Goal: Task Accomplishment & Management: Use online tool/utility

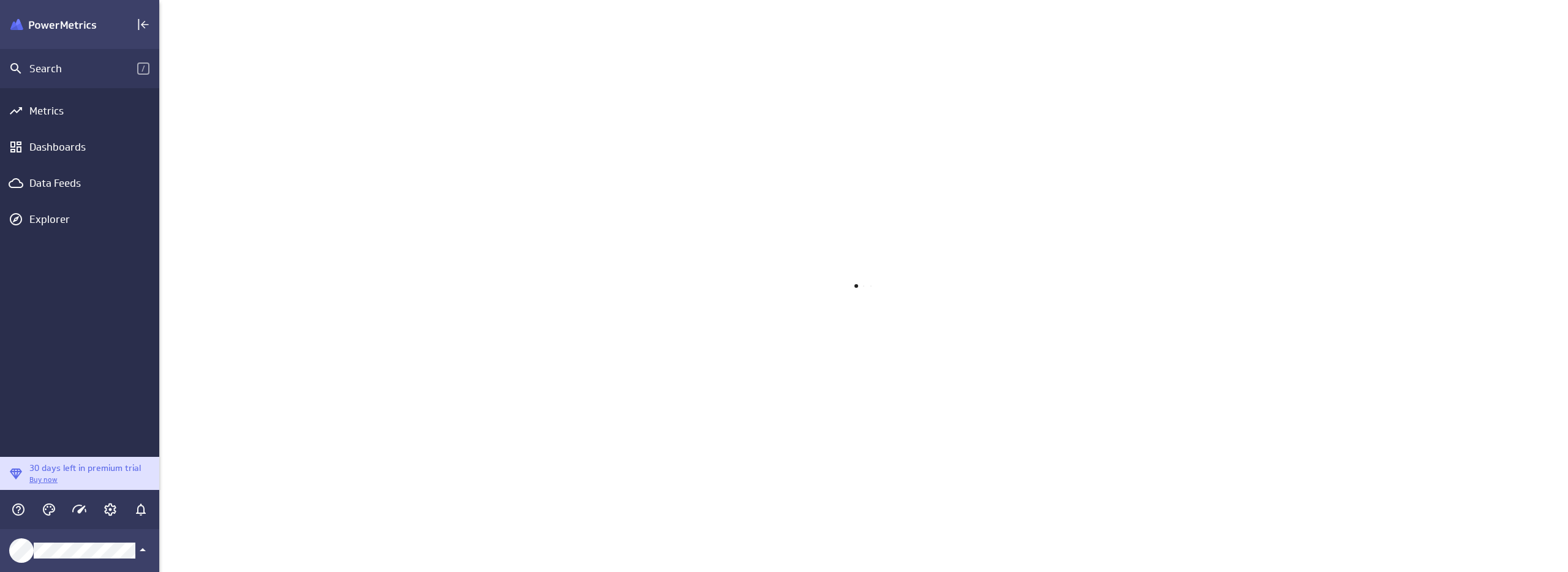
scroll to position [591, 1428]
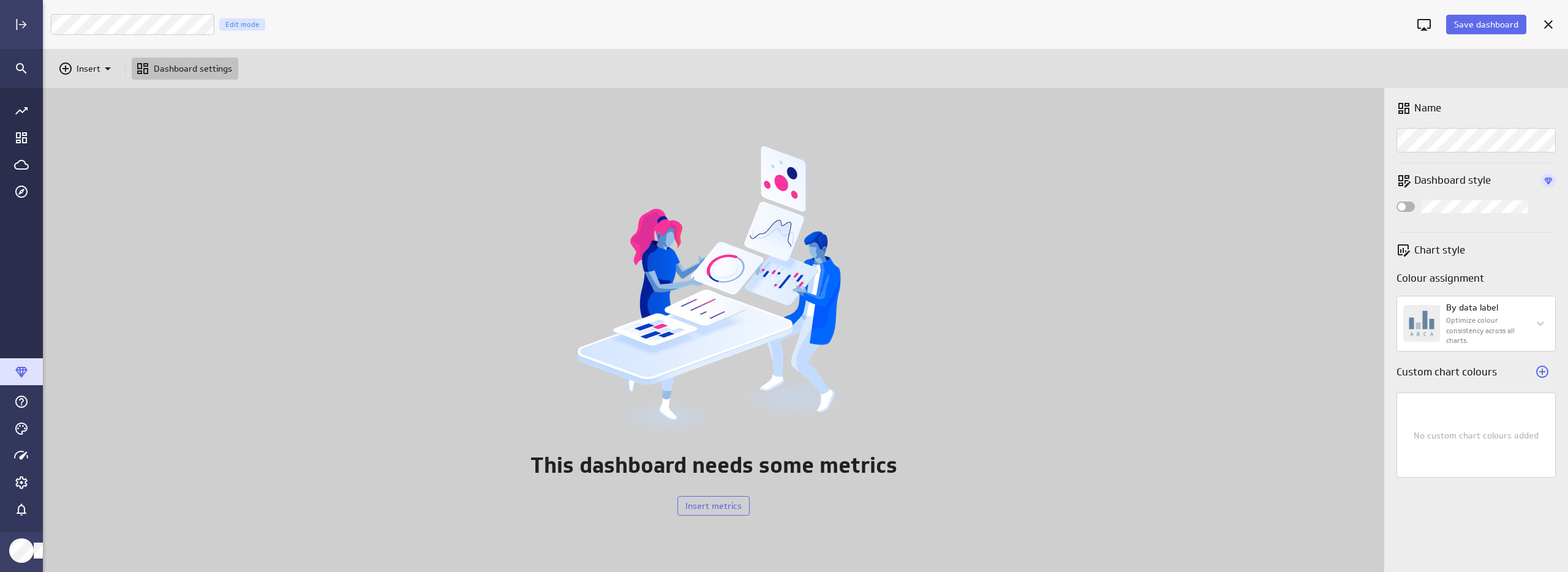
scroll to position [503, 1544]
click at [909, 223] on div "This dashboard needs some metrics Insert metrics" at bounding box center [713, 330] width 1341 height 484
click at [997, 266] on div "This dashboard needs some metrics Insert metrics" at bounding box center [713, 330] width 1341 height 484
click at [515, 23] on div "Untitled Dashboard Edit mode" at bounding box center [729, 24] width 1357 height 25
drag, startPoint x: 520, startPoint y: 42, endPoint x: 369, endPoint y: 62, distance: 152.3
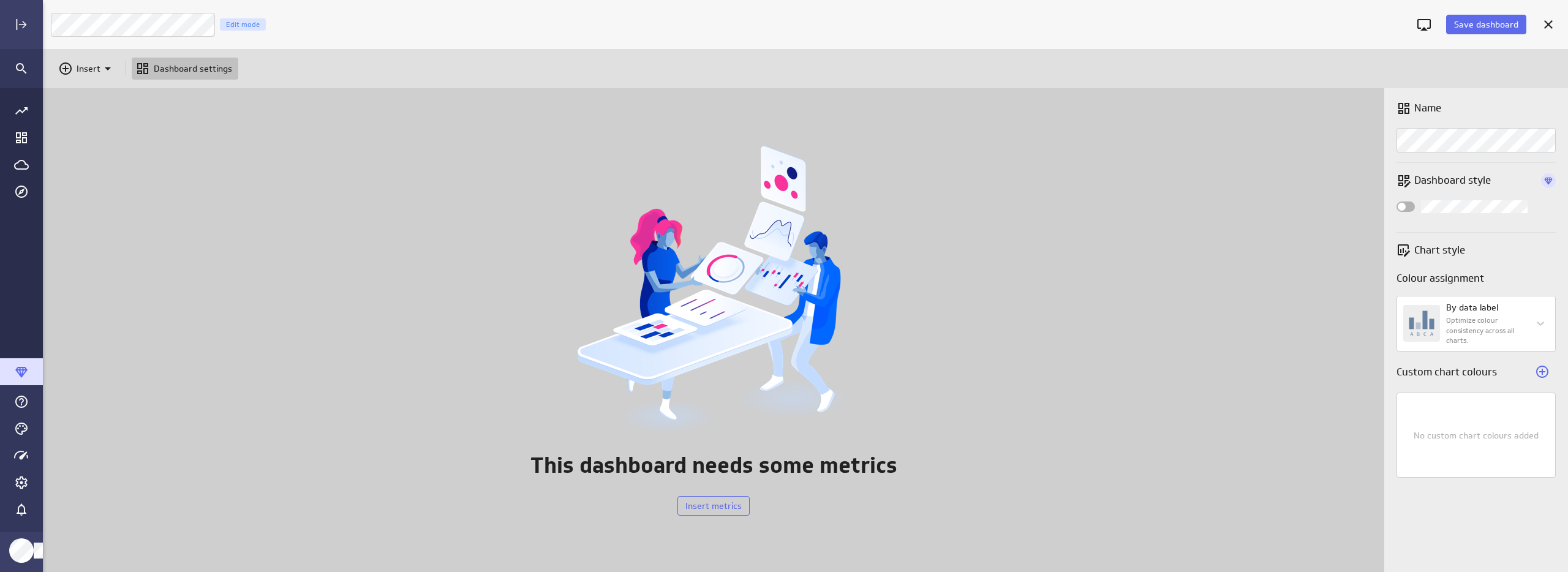
click at [520, 42] on div "Save dashboard Untitled Dashboard Edit mode" at bounding box center [805, 24] width 1525 height 49
click at [19, 35] on div "Main Menu" at bounding box center [22, 24] width 27 height 27
click at [22, 27] on icon "Expand" at bounding box center [22, 24] width 8 height 8
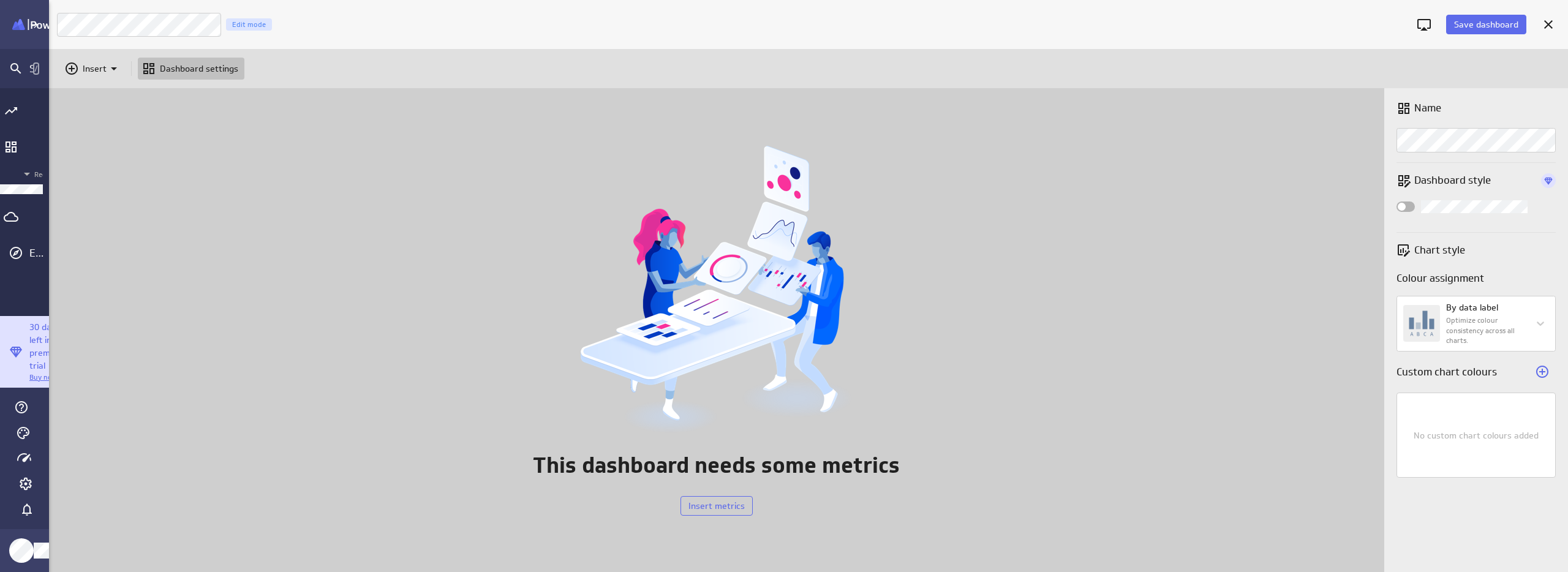
scroll to position [7, 7]
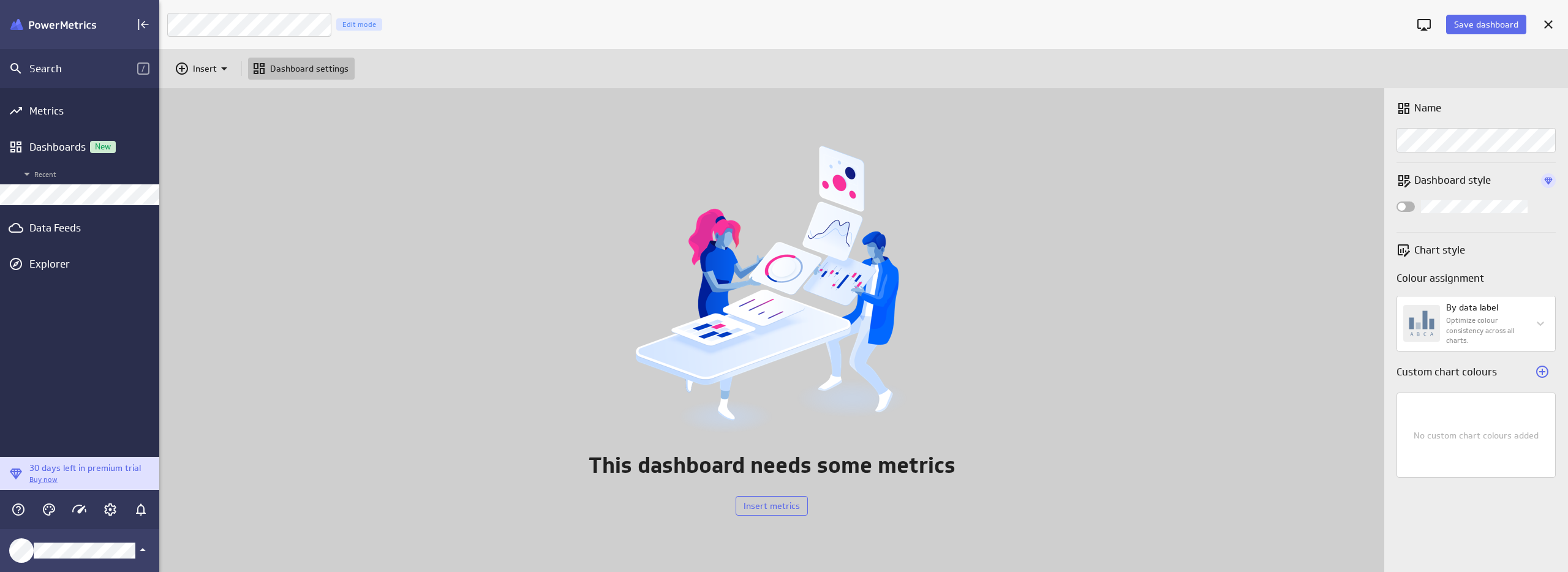
click at [89, 396] on div "Metrics Dashboards New Recent Data Feeds Explorer" at bounding box center [80, 272] width 159 height 369
click at [88, 404] on div "Metrics Dashboards New Recent Data Feeds Explorer" at bounding box center [80, 272] width 159 height 369
click at [44, 169] on span "Recent" at bounding box center [86, 174] width 134 height 15
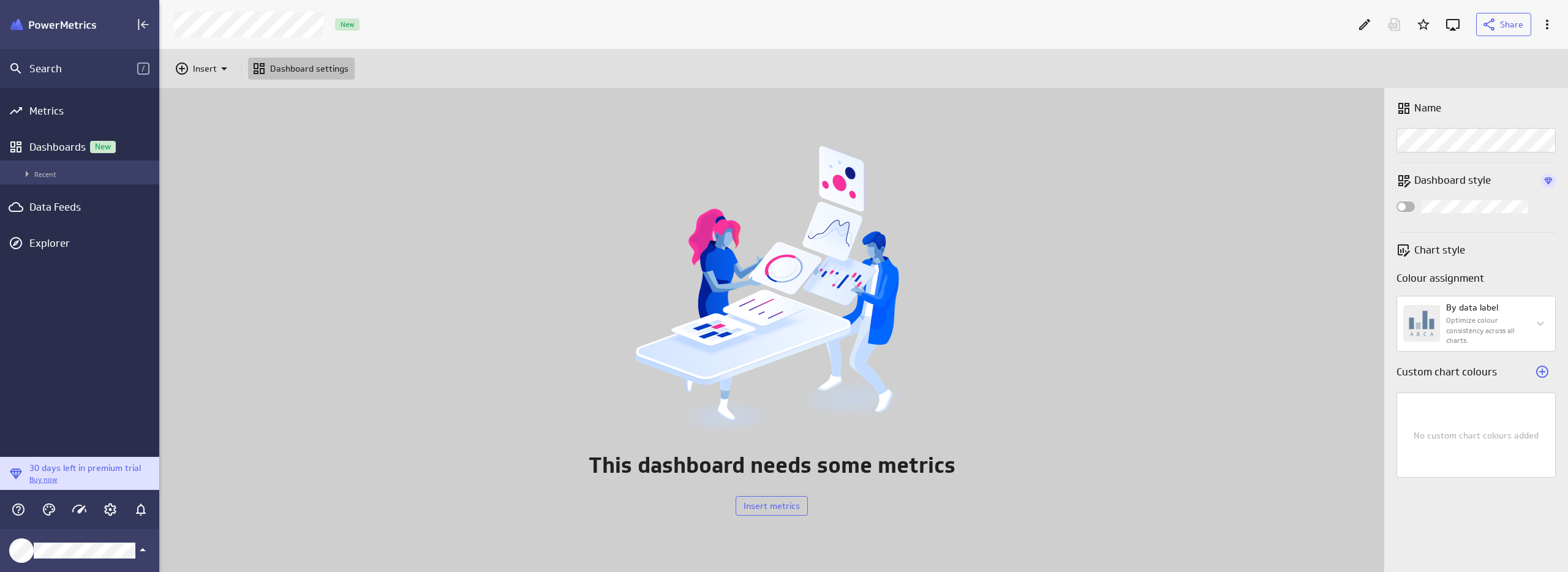
click at [43, 171] on span "Recent" at bounding box center [86, 174] width 134 height 15
click at [52, 366] on div "Metrics Dashboards New Recent Data Feeds Explorer" at bounding box center [80, 272] width 159 height 369
